Goal: Obtain resource: Obtain resource

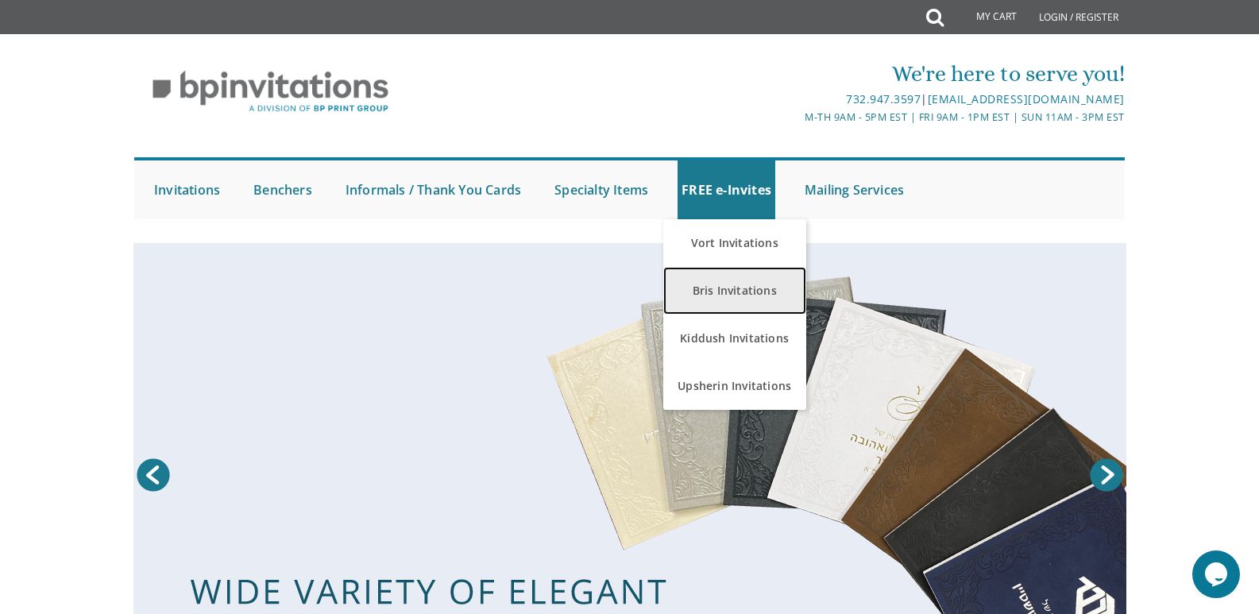
click at [741, 278] on link "Bris Invitations" at bounding box center [734, 291] width 143 height 48
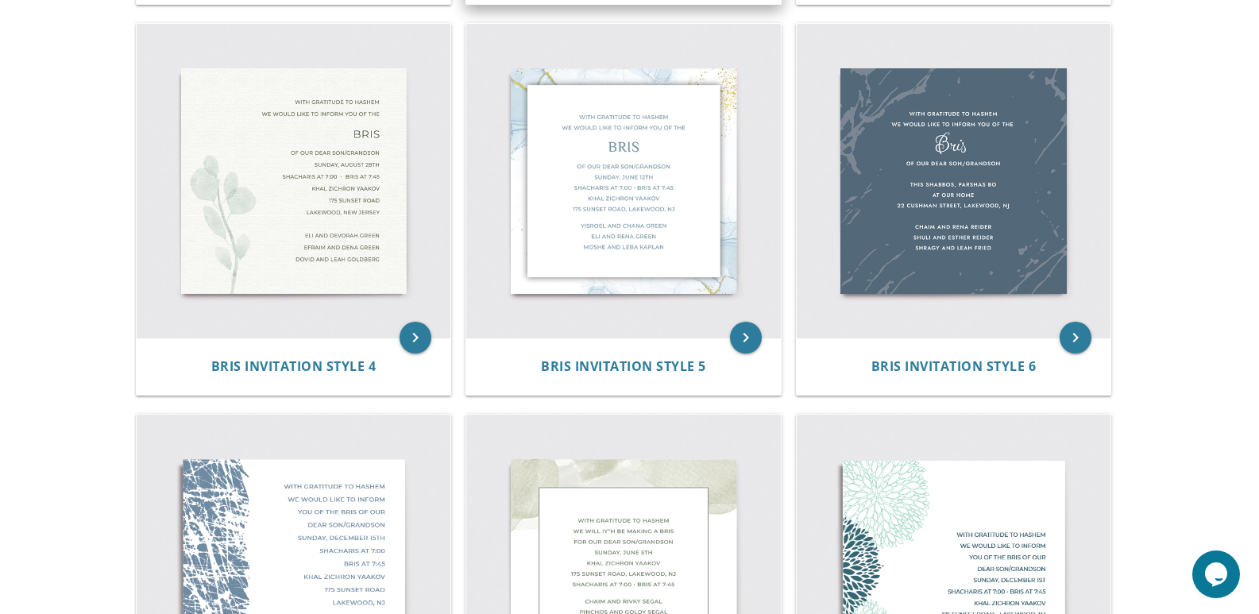
scroll to position [716, 0]
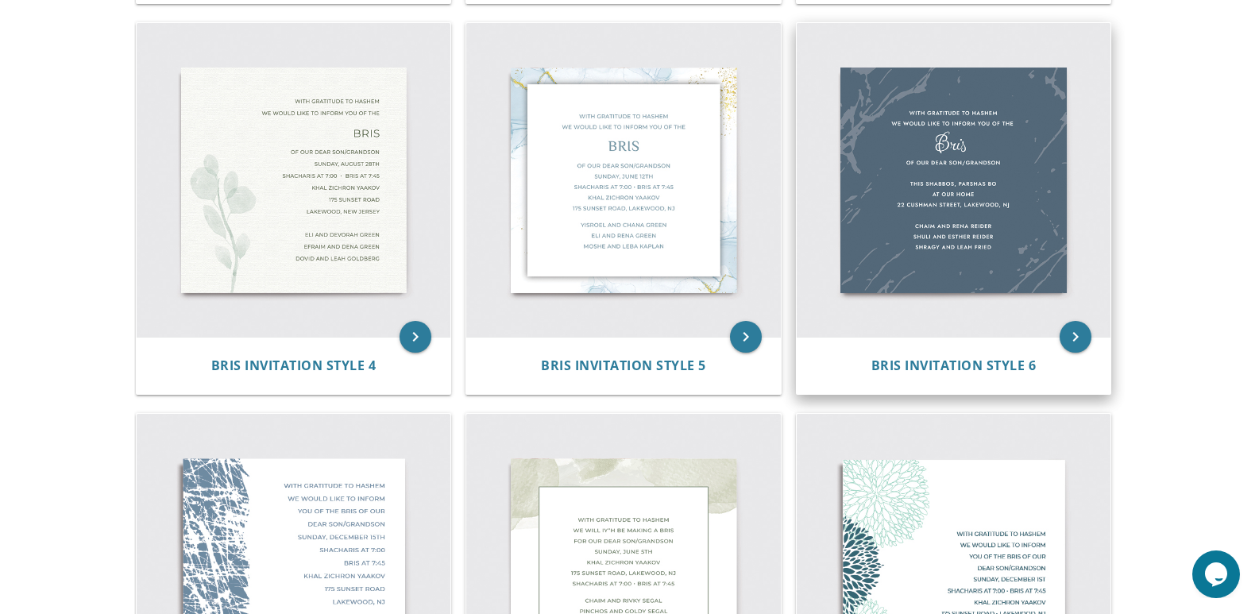
click at [1097, 145] on img at bounding box center [953, 180] width 314 height 314
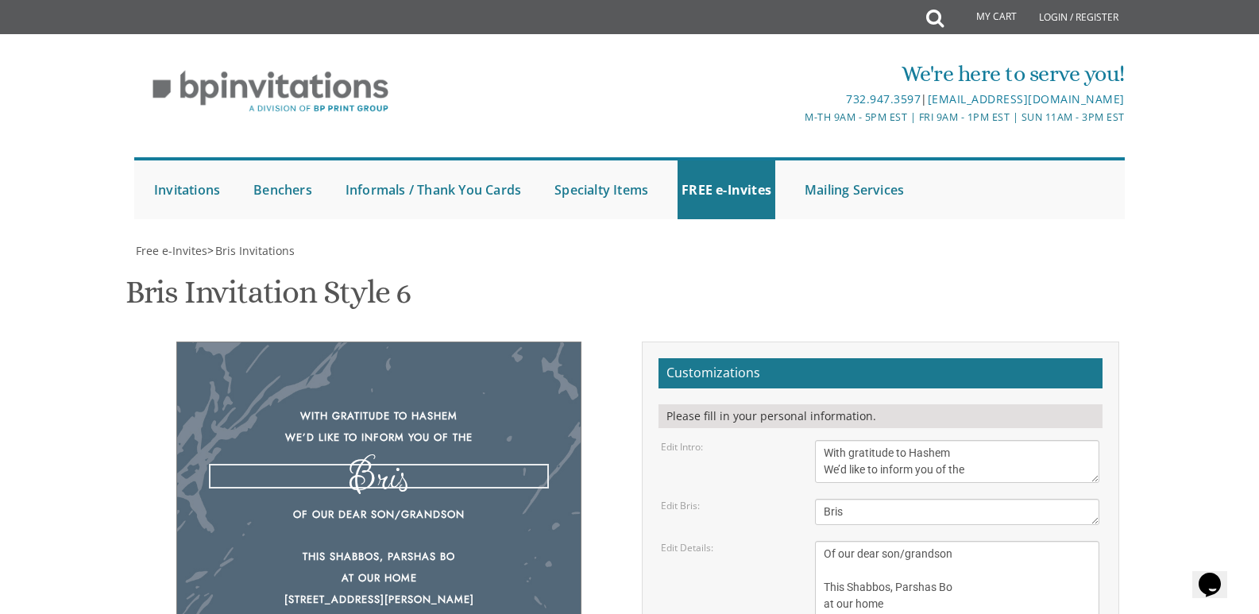
click at [838, 505] on textarea "Bris" at bounding box center [957, 512] width 284 height 26
type textarea "Vacht Nacht"
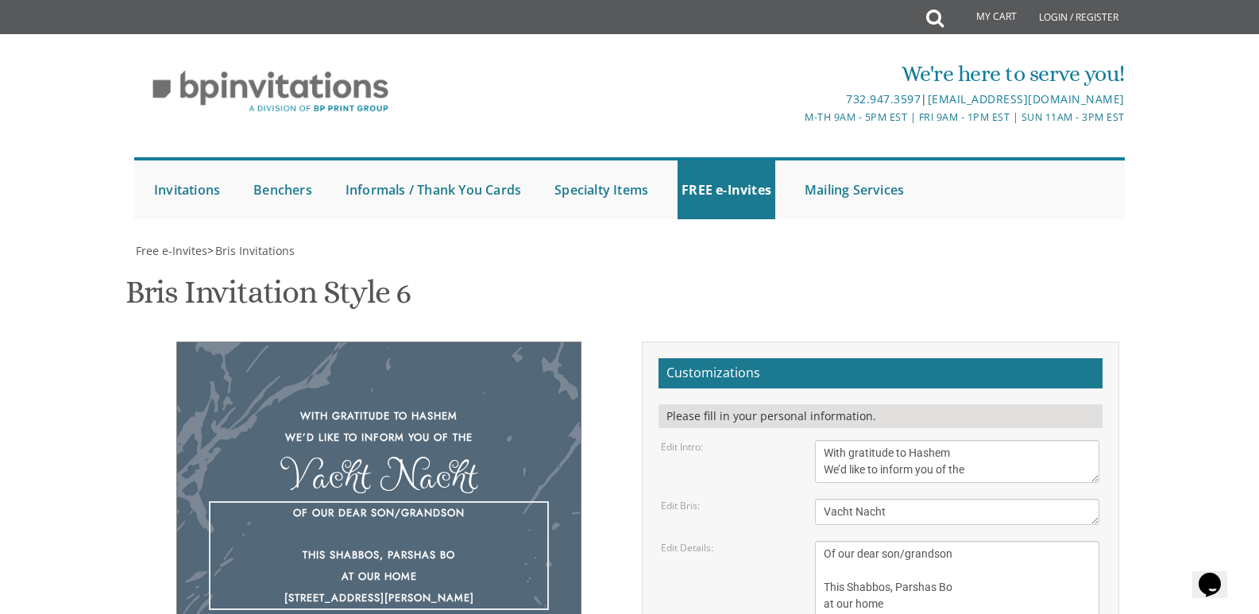
click at [970, 541] on textarea "Of our dear son/grandson This Shabbos, Parshas Bo at our home [STREET_ADDRESS][…" at bounding box center [957, 587] width 284 height 93
type textarea "Of our dear son This Shabbos, Parshas Bo at our home [STREET_ADDRESS][PERSON_NA…"
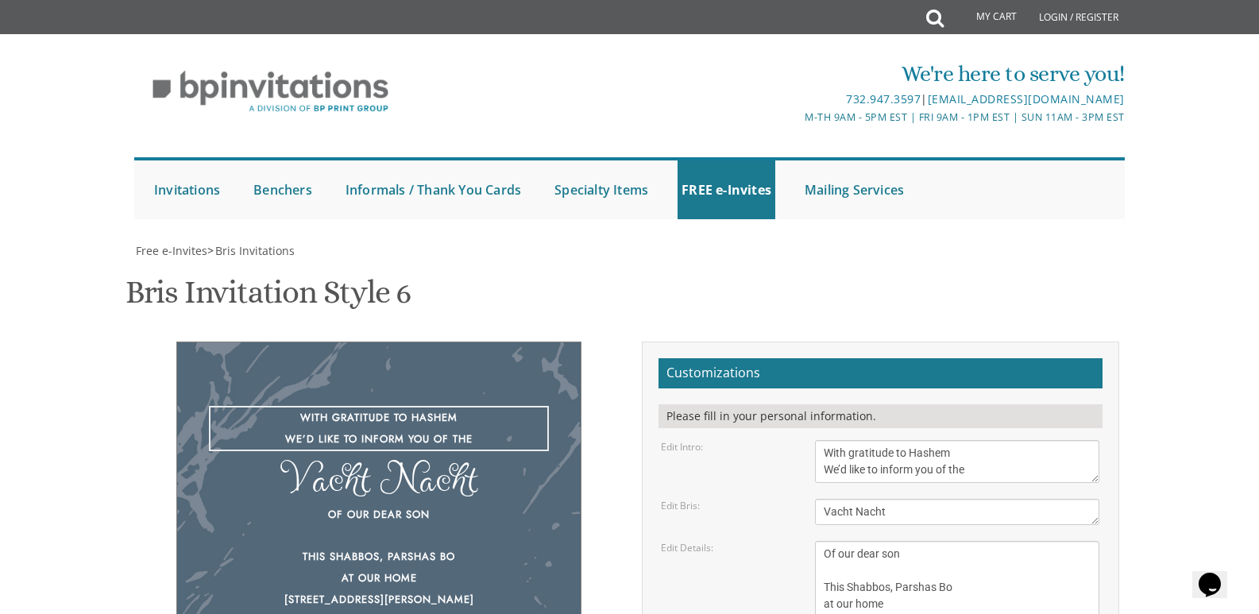
drag, startPoint x: 997, startPoint y: 362, endPoint x: 773, endPoint y: 316, distance: 228.6
click at [773, 358] on form "Customizations Please fill in your personal information. Edit Intro: With grati…" at bounding box center [880, 604] width 444 height 492
type textarea "Please join us for the"
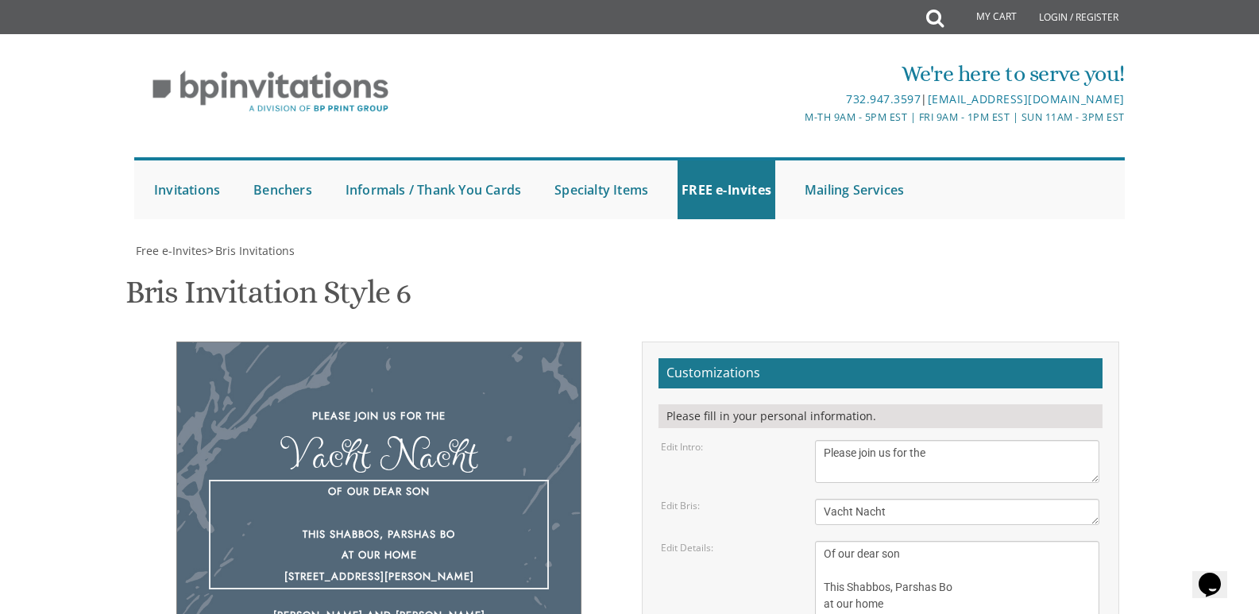
click at [917, 541] on textarea "Of our dear son/grandson This Shabbos, Parshas Bo at our home [STREET_ADDRESS][…" at bounding box center [957, 587] width 284 height 93
drag, startPoint x: 827, startPoint y: 473, endPoint x: 985, endPoint y: 486, distance: 158.5
click at [985, 541] on textarea "Of our dear son/grandson This Shabbos, Parshas Bo at our home [STREET_ADDRESS][…" at bounding box center [957, 587] width 284 height 93
click at [899, 541] on textarea "Of our dear son/grandson This Shabbos, Parshas Bo at our home [STREET_ADDRESS][…" at bounding box center [957, 587] width 284 height 93
drag, startPoint x: 957, startPoint y: 476, endPoint x: 787, endPoint y: 468, distance: 170.1
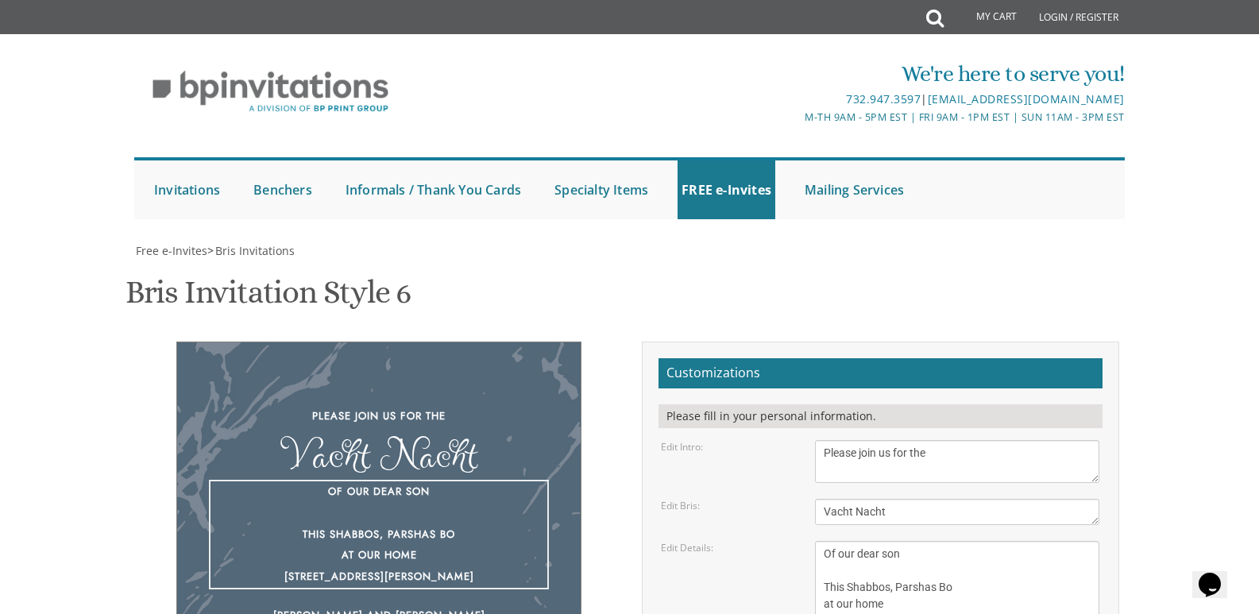
click at [787, 541] on div "Edit Details: Of our dear son/grandson This Shabbos, Parshas Bo at our home [ST…" at bounding box center [880, 587] width 462 height 93
click at [896, 541] on textarea "Of our dear son/grandson This Shabbos, Parshas Bo at our home [STREET_ADDRESS][…" at bounding box center [957, 587] width 284 height 93
drag, startPoint x: 913, startPoint y: 503, endPoint x: 799, endPoint y: 521, distance: 115.7
click at [799, 541] on div "Edit Details: Of our dear son/grandson This Shabbos, Parshas Bo at our home [ST…" at bounding box center [880, 587] width 462 height 93
type textarea "Of our dear son Tonight at 9:30pm at our home [STREET_ADDRESS]"
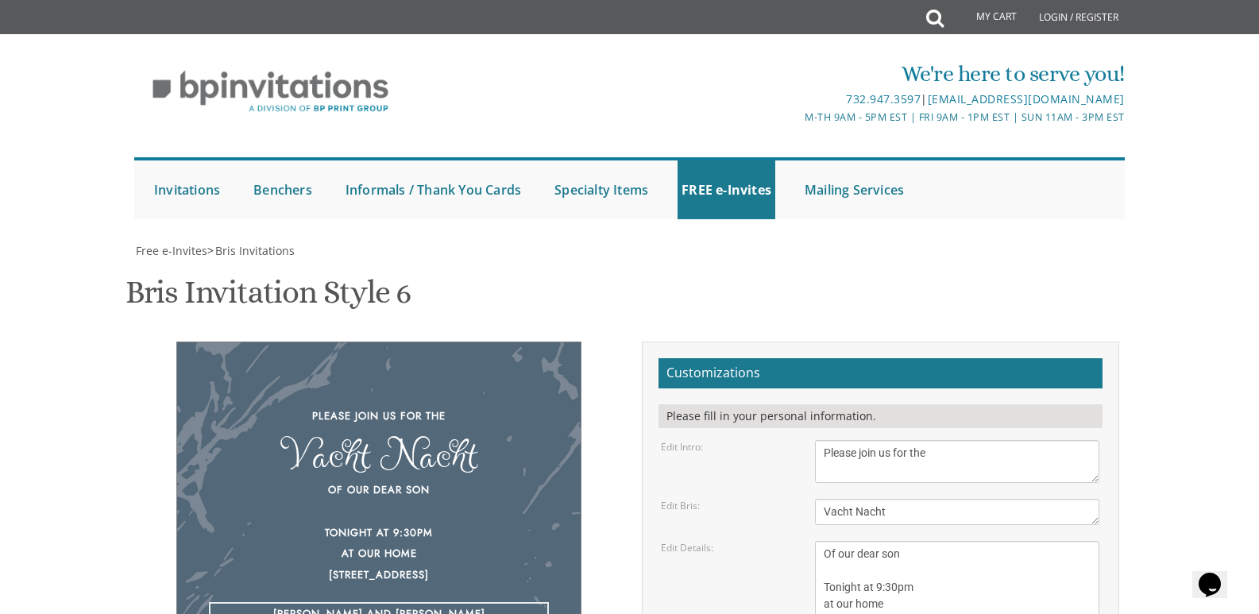
drag, startPoint x: 949, startPoint y: 580, endPoint x: 658, endPoint y: 477, distance: 308.1
click at [658, 477] on form "Customizations Please fill in your personal information. Edit Intro: With grati…" at bounding box center [880, 604] width 444 height 492
type textarea "Moishy and [PERSON_NAME]"
click at [1128, 434] on div "Customizations Please fill in your personal information. Edit Intro: With grati…" at bounding box center [880, 609] width 501 height 536
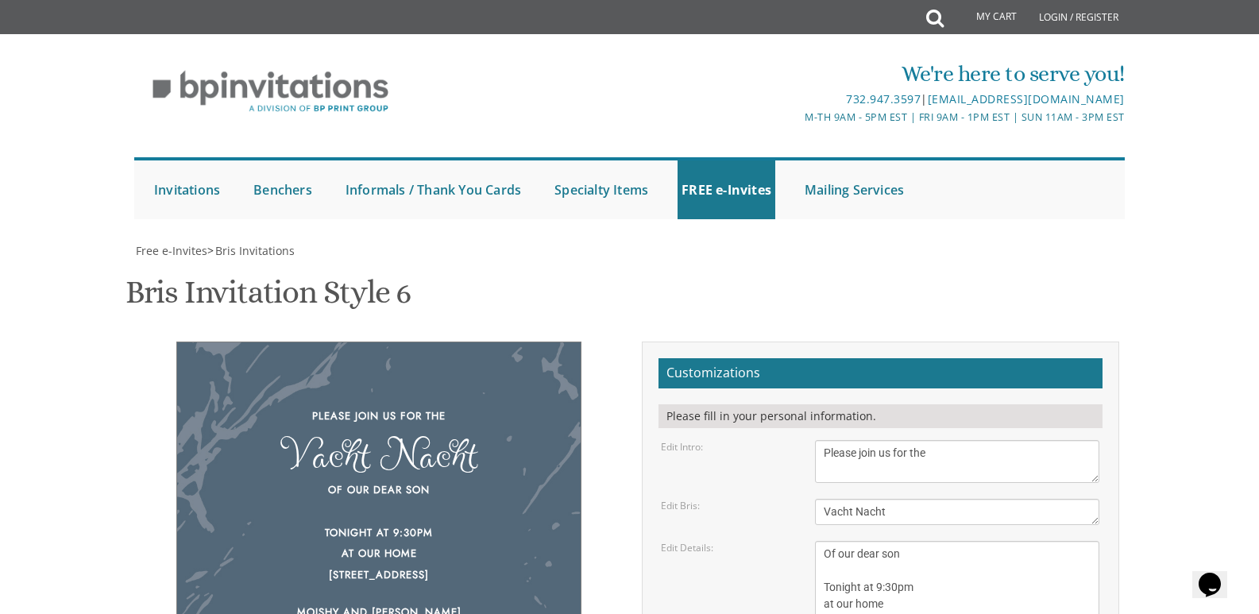
type input "[EMAIL_ADDRESS][DOMAIN_NAME]"
